Goal: Information Seeking & Learning: Learn about a topic

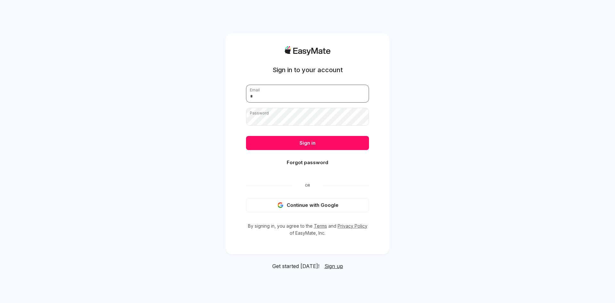
type input "**********"
click at [312, 141] on button "Sign in" at bounding box center [307, 143] width 123 height 14
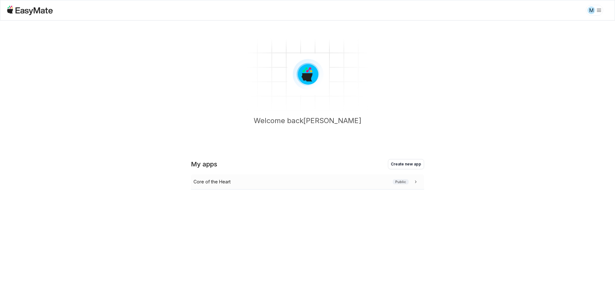
click at [204, 184] on p "Core of the Heart" at bounding box center [211, 181] width 37 height 7
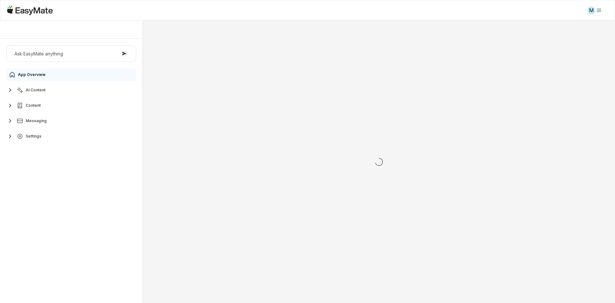
click at [120, 204] on div "Ask EasyMate anything App Overview AI Content Content Messaging Settings" at bounding box center [71, 171] width 142 height 264
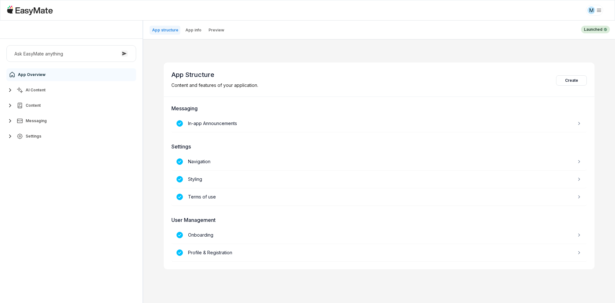
click at [61, 91] on button "AI Content" at bounding box center [71, 90] width 130 height 13
click at [58, 106] on link "Agents 3" at bounding box center [75, 105] width 120 height 13
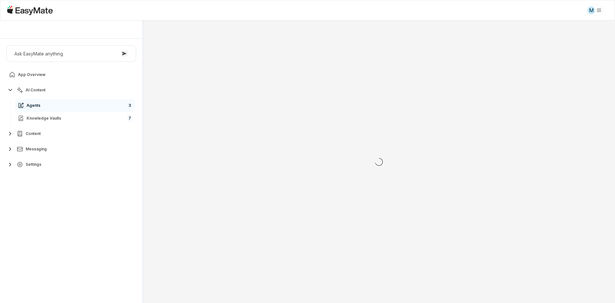
click at [59, 195] on div "Ask EasyMate anything App Overview AI Content Agents 3 Knowledge Vaults 7 Conte…" at bounding box center [71, 171] width 142 height 264
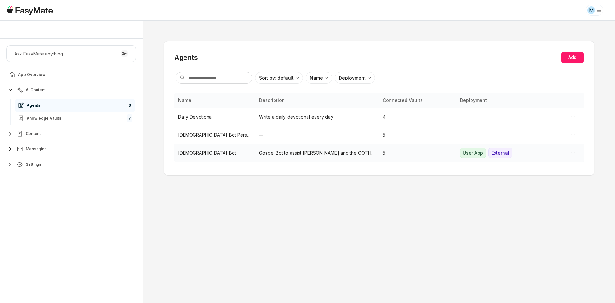
click at [221, 149] on td "[DEMOGRAPHIC_DATA] Bot" at bounding box center [214, 153] width 81 height 18
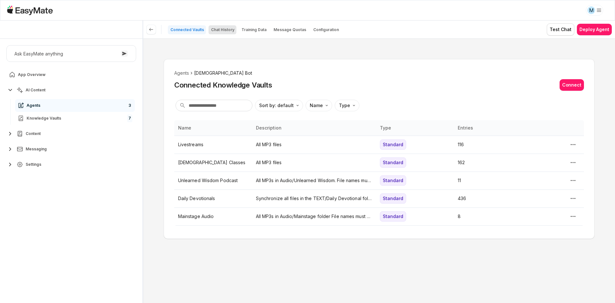
click at [221, 31] on p "Chat History" at bounding box center [222, 29] width 23 height 5
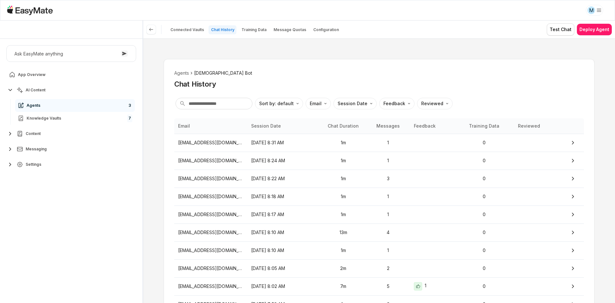
click at [296, 79] on div "Agents Gospel Bot Chat History" at bounding box center [379, 78] width 410 height 19
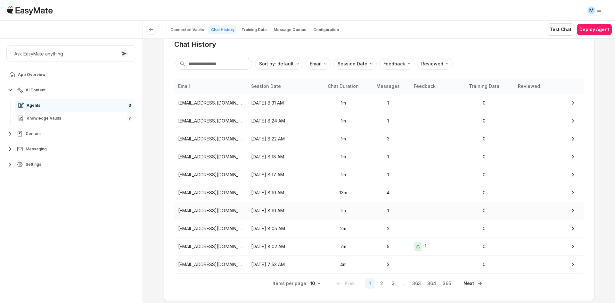
scroll to position [58, 0]
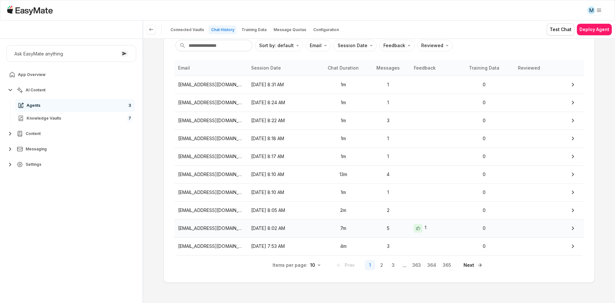
click at [310, 229] on p "[DATE] 8:02 AM" at bounding box center [283, 227] width 65 height 7
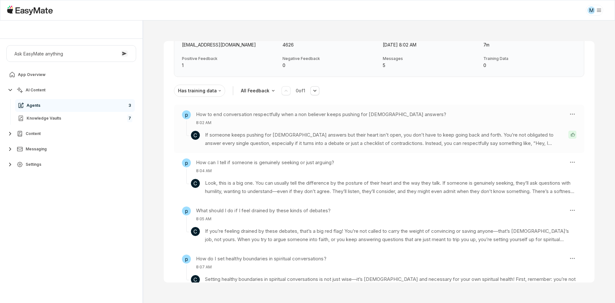
scroll to position [64, 0]
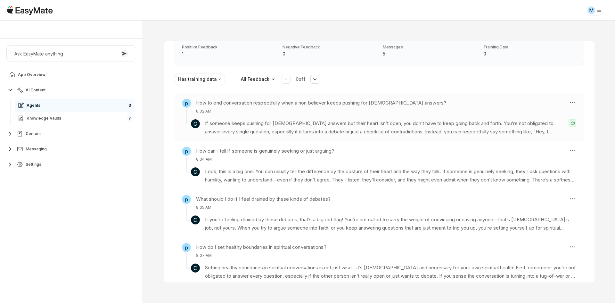
click at [361, 131] on p "If someone keeps pushing for [DEMOGRAPHIC_DATA] answers but their heart isn’t o…" at bounding box center [384, 127] width 358 height 17
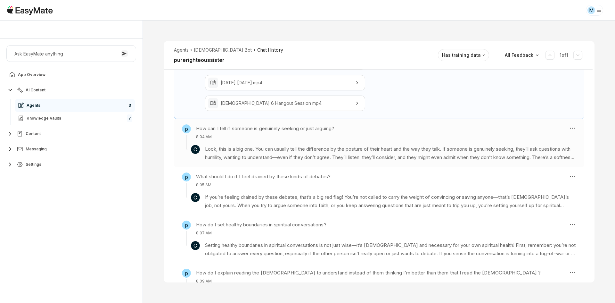
scroll to position [258, 0]
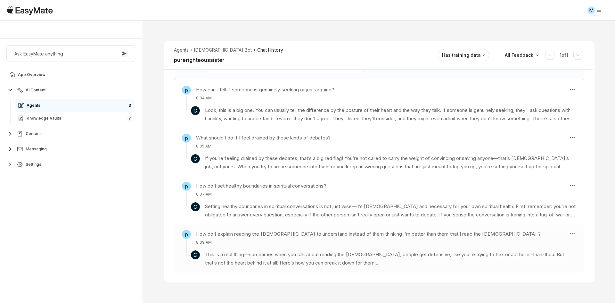
click at [348, 251] on p "This is a real thing—sometimes when you talk about reading the [DEMOGRAPHIC_DAT…" at bounding box center [390, 258] width 371 height 17
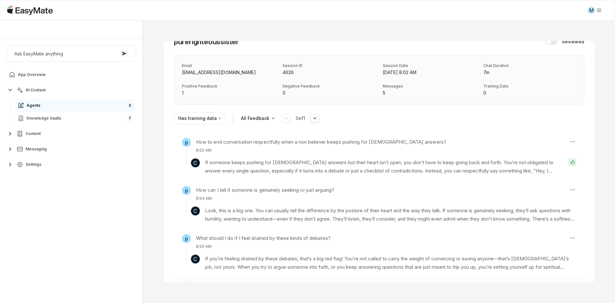
scroll to position [0, 0]
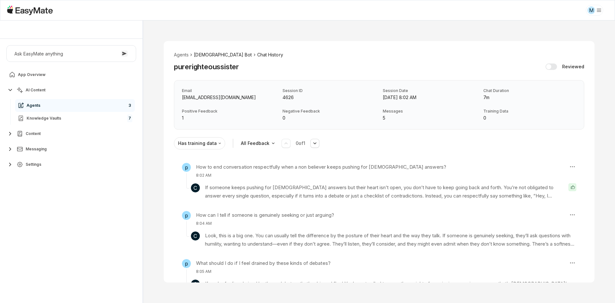
click at [209, 57] on li "[DEMOGRAPHIC_DATA] Bot" at bounding box center [223, 54] width 58 height 7
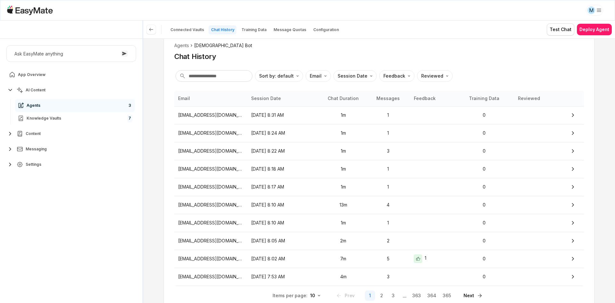
scroll to position [58, 0]
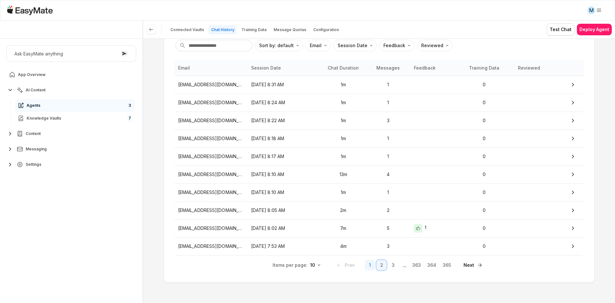
click at [377, 265] on button "2" at bounding box center [381, 265] width 10 height 10
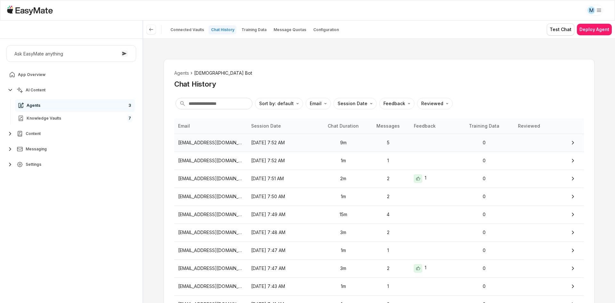
click at [301, 149] on td "[DATE] 7:52 AM" at bounding box center [283, 143] width 73 height 18
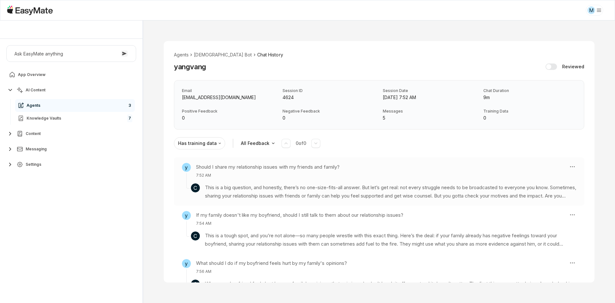
click at [310, 176] on p "7:52 AM" at bounding box center [268, 175] width 144 height 6
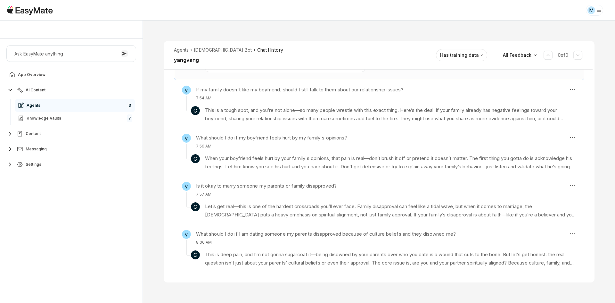
scroll to position [289, 0]
click at [305, 195] on p "7:57 AM" at bounding box center [266, 194] width 141 height 6
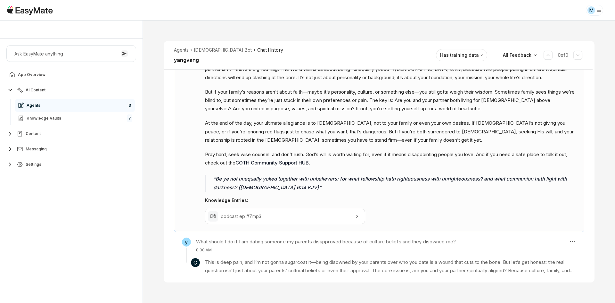
scroll to position [296, 0]
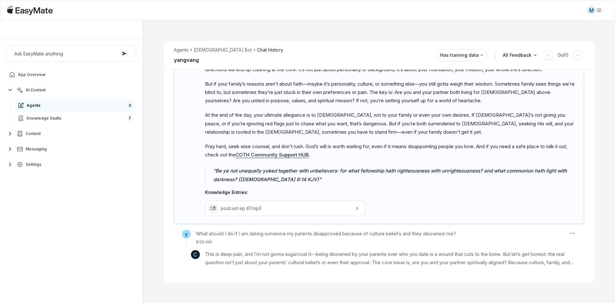
click at [336, 287] on div "Agents Gospel Bot Chat History yangvang Reviewed Email [EMAIL_ADDRESS][DOMAIN_N…" at bounding box center [379, 161] width 472 height 282
click at [334, 285] on div "Agents Gospel Bot Chat History yangvang Reviewed Email [EMAIL_ADDRESS][DOMAIN_N…" at bounding box center [379, 161] width 472 height 282
click at [361, 286] on div "Agents Gospel Bot Chat History yangvang Reviewed Email [EMAIL_ADDRESS][DOMAIN_N…" at bounding box center [379, 161] width 472 height 282
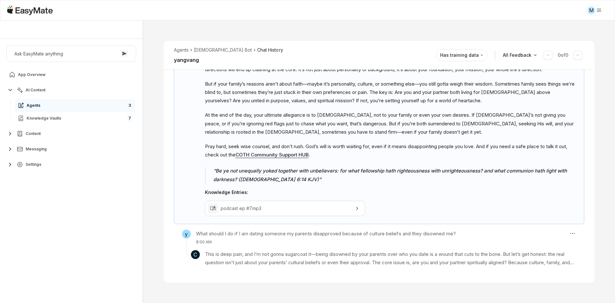
click at [410, 289] on div "Agents Gospel Bot Chat History yangvang Reviewed Email [EMAIL_ADDRESS][DOMAIN_N…" at bounding box center [379, 161] width 472 height 282
click at [277, 246] on section "C This is deep pain, and I’m not gonna sugarcoat it—being disowned by your pare…" at bounding box center [379, 256] width 394 height 22
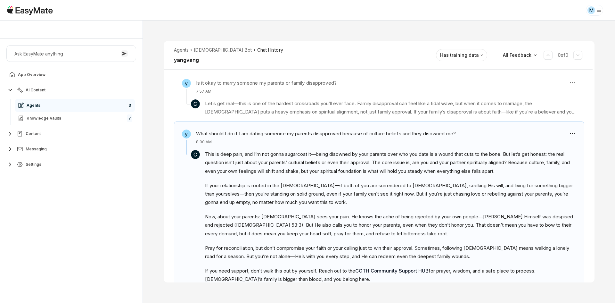
scroll to position [231, 0]
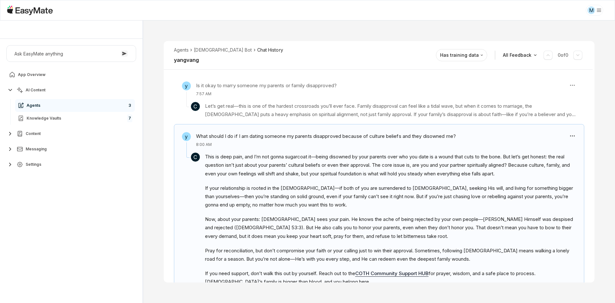
click at [167, 200] on div "y Should I share my relationship issues with my friends and family? 7:52 AM C T…" at bounding box center [379, 168] width 431 height 472
click at [243, 99] on section "C Let’s get real—this is one of the hardest crossroads you’ll ever face. Family…" at bounding box center [379, 108] width 394 height 22
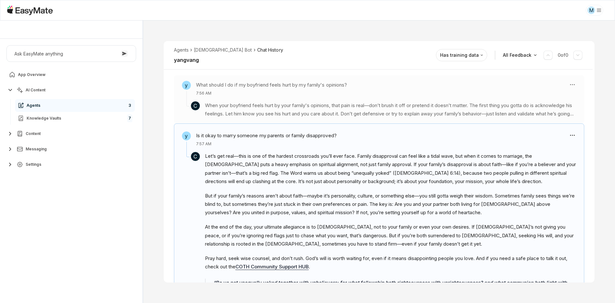
scroll to position [183, 0]
click at [211, 48] on li "[DEMOGRAPHIC_DATA] Bot" at bounding box center [223, 49] width 58 height 7
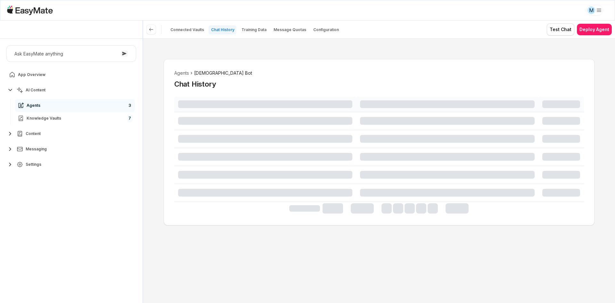
click at [161, 142] on div "Agents Gospel Bot Chat History" at bounding box center [379, 170] width 472 height 264
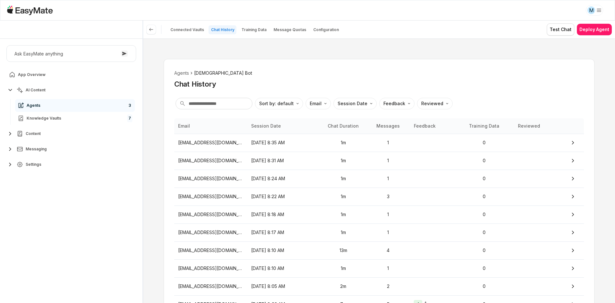
drag, startPoint x: 161, startPoint y: 142, endPoint x: 148, endPoint y: 153, distance: 17.1
click at [148, 153] on div "Agents Gospel Bot Chat History Sort by: default Direction Email Session Date Fe…" at bounding box center [379, 170] width 472 height 264
click at [262, 30] on p "Training Data" at bounding box center [253, 29] width 25 height 5
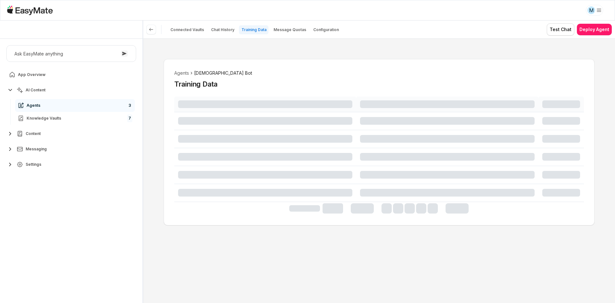
click at [290, 56] on div "Agents Gospel Bot Training Data" at bounding box center [379, 170] width 472 height 264
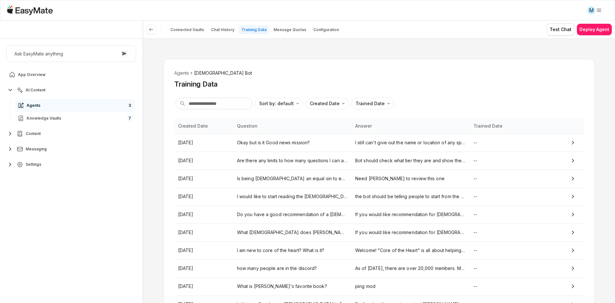
click at [292, 57] on div "Agents [DEMOGRAPHIC_DATA] Bot Training Data Sort by: default Direction Created …" at bounding box center [379, 170] width 472 height 264
click at [150, 200] on div "Agents [DEMOGRAPHIC_DATA] Bot Training Data Sort by: default Direction Created …" at bounding box center [379, 170] width 472 height 264
click at [311, 149] on td "Okay but is it Good news mission?" at bounding box center [292, 143] width 118 height 18
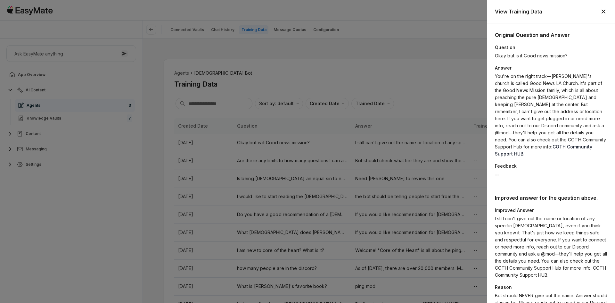
click at [534, 207] on p "Improved Answer" at bounding box center [551, 210] width 112 height 7
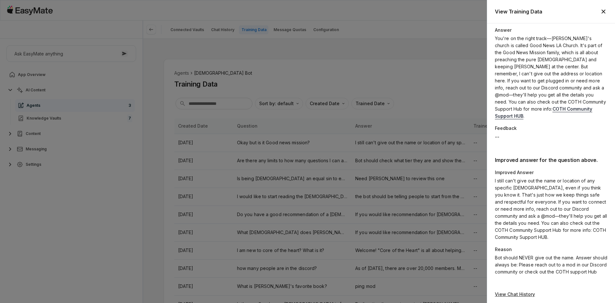
scroll to position [40, 0]
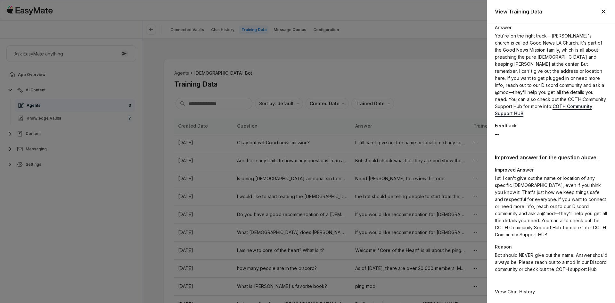
click at [534, 206] on p "I still can't give out the name or location of any specific [DEMOGRAPHIC_DATA],…" at bounding box center [551, 205] width 112 height 63
click at [520, 205] on p "I still can't give out the name or location of any specific [DEMOGRAPHIC_DATA],…" at bounding box center [551, 205] width 112 height 63
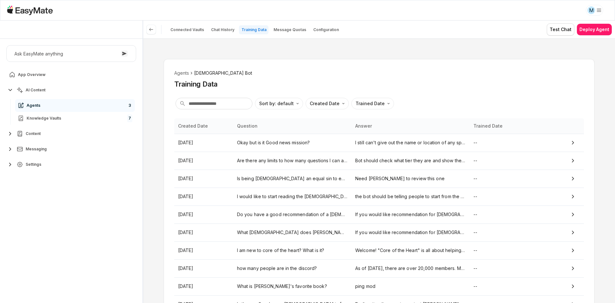
type textarea "*"
click at [216, 30] on p "Chat History" at bounding box center [222, 29] width 23 height 5
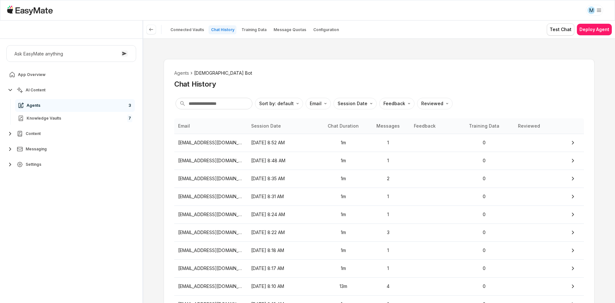
click at [216, 30] on p "Chat History" at bounding box center [222, 29] width 23 height 5
drag, startPoint x: 244, startPoint y: 73, endPoint x: 260, endPoint y: 70, distance: 16.0
click at [244, 73] on ol "Agents Gospel Bot" at bounding box center [379, 72] width 410 height 7
click at [61, 214] on div "Ask EasyMate anything App Overview AI Content Agents 3 Knowledge Vaults 7 Conte…" at bounding box center [71, 171] width 142 height 264
click at [160, 166] on div "Agents Gospel Bot Chat History Sort by: default Direction Email Session Date Fe…" at bounding box center [379, 170] width 472 height 264
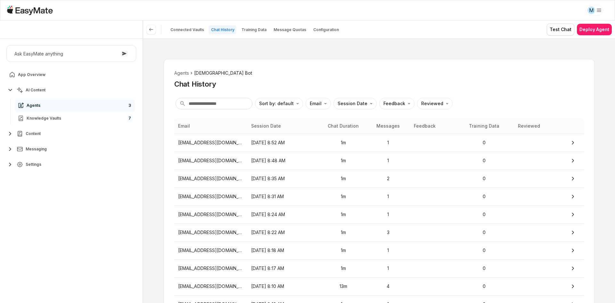
click at [51, 162] on button "Settings" at bounding box center [71, 164] width 130 height 13
click at [56, 235] on link "Users 2412" at bounding box center [75, 230] width 120 height 13
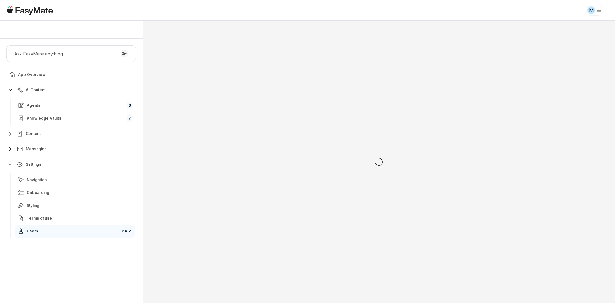
click at [59, 269] on div "Ask EasyMate anything App Overview AI Content Agents 3 Knowledge Vaults 7 Conte…" at bounding box center [71, 171] width 142 height 264
click at [57, 261] on div "Ask EasyMate anything App Overview AI Content Agents 3 Knowledge Vaults 7 Conte…" at bounding box center [71, 171] width 142 height 264
